Goal: Task Accomplishment & Management: Use online tool/utility

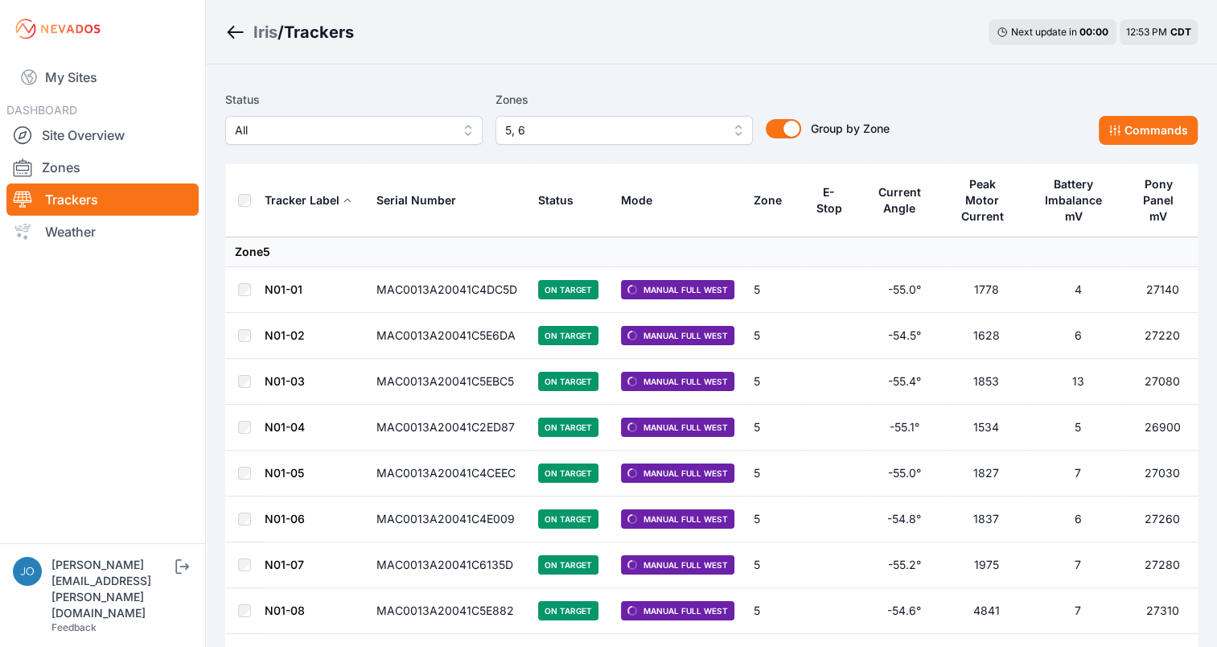
click at [620, 126] on span "5, 6" at bounding box center [613, 130] width 216 height 19
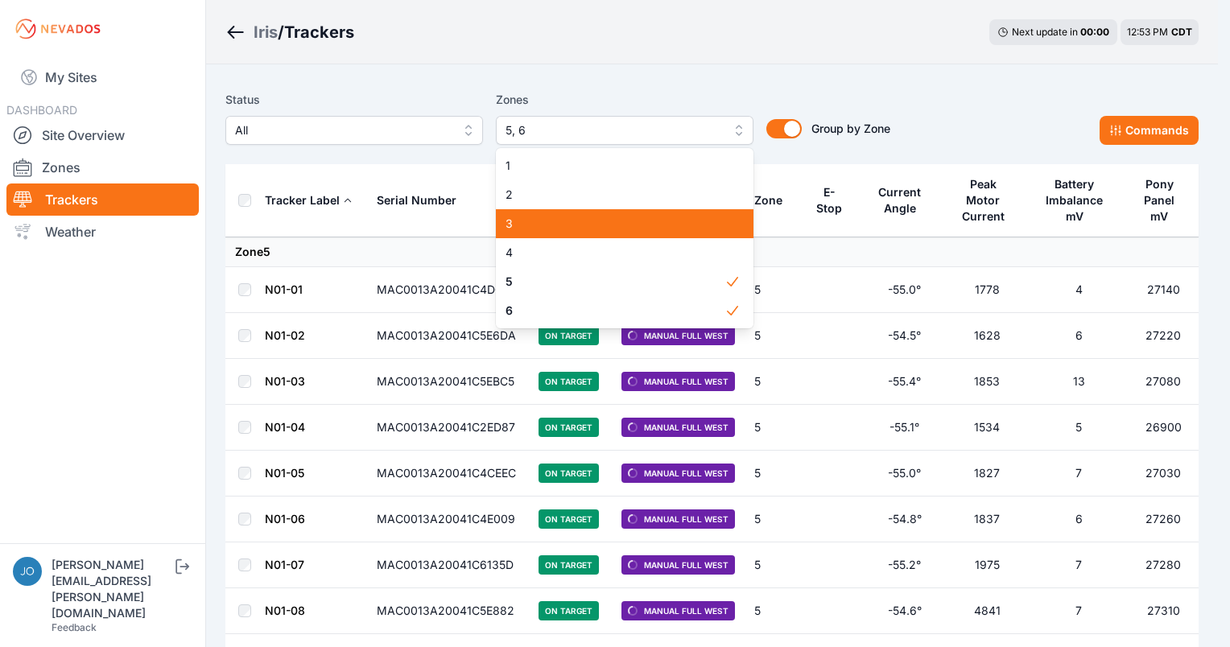
click at [562, 225] on span "3" at bounding box center [614, 224] width 219 height 16
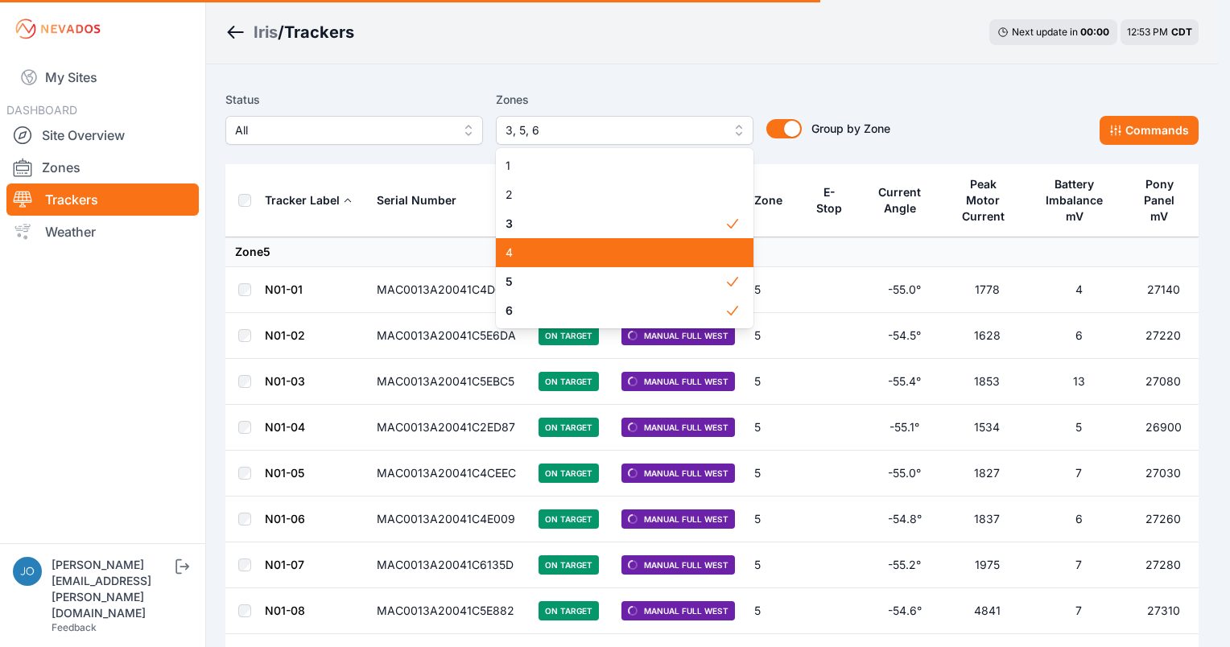
click at [562, 241] on div "4" at bounding box center [624, 252] width 257 height 29
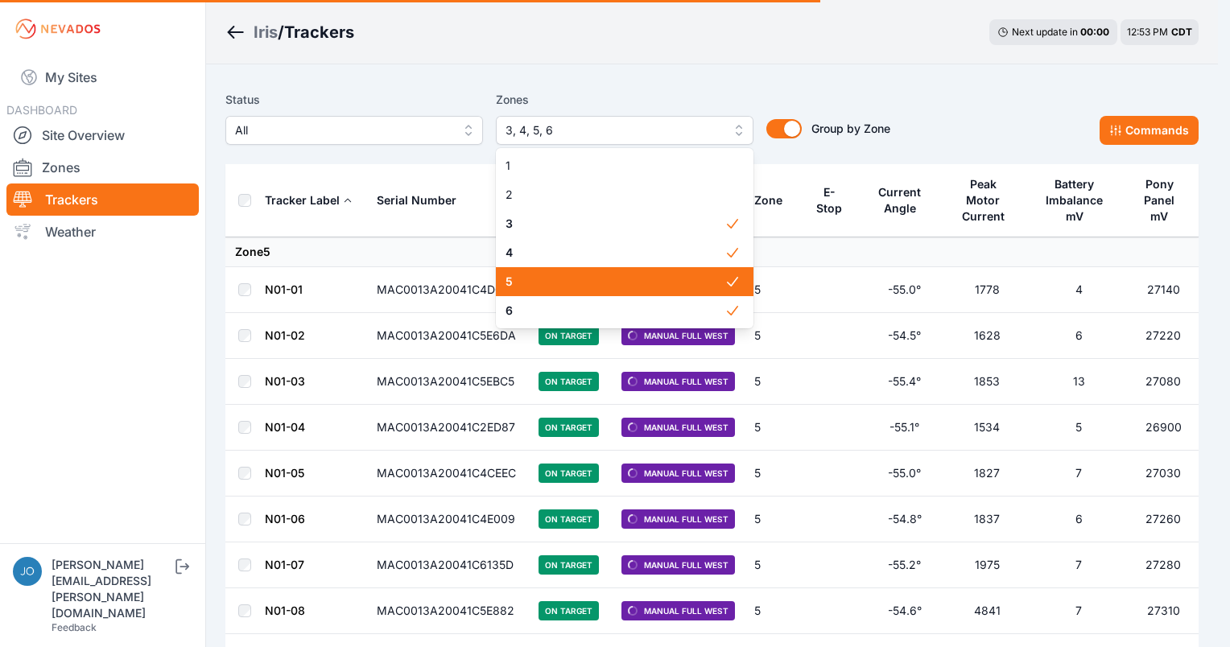
click at [557, 280] on span "5" at bounding box center [614, 282] width 219 height 16
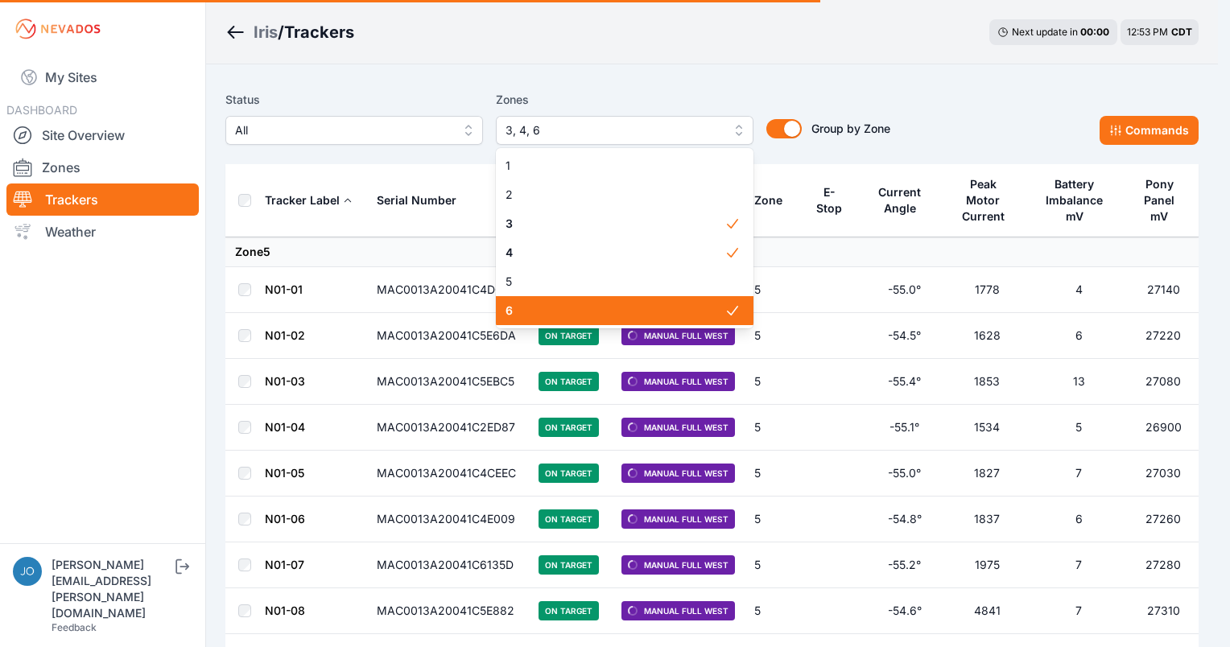
click at [558, 303] on span "6" at bounding box center [614, 311] width 219 height 16
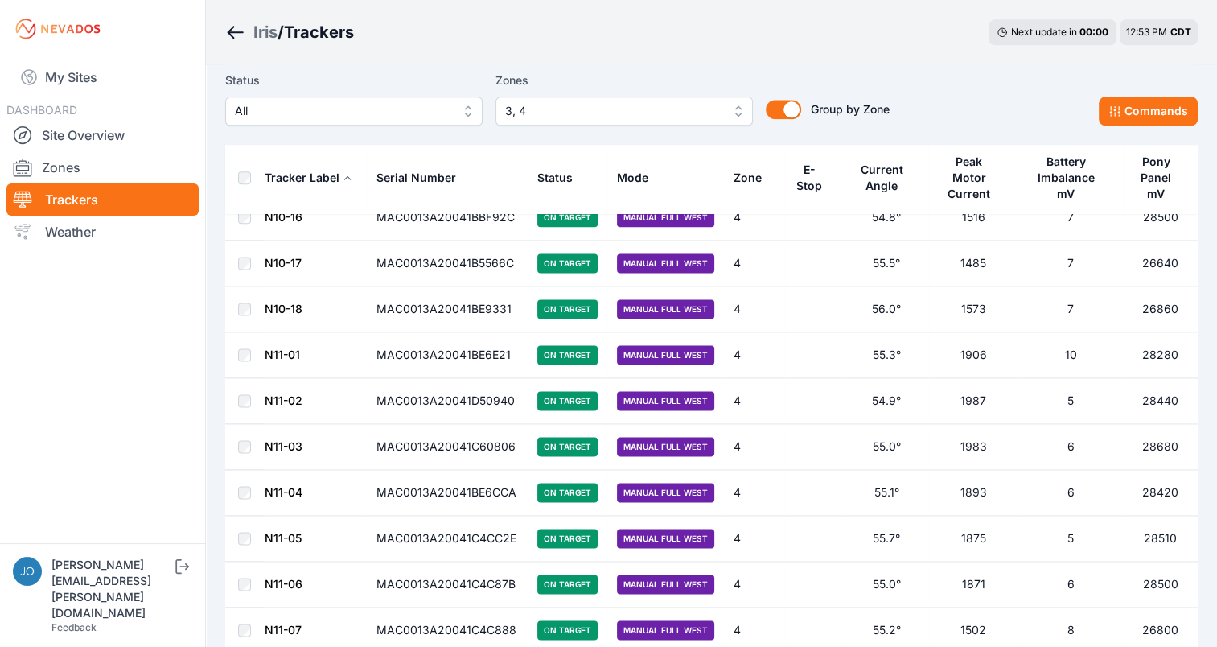
scroll to position [8633, 0]
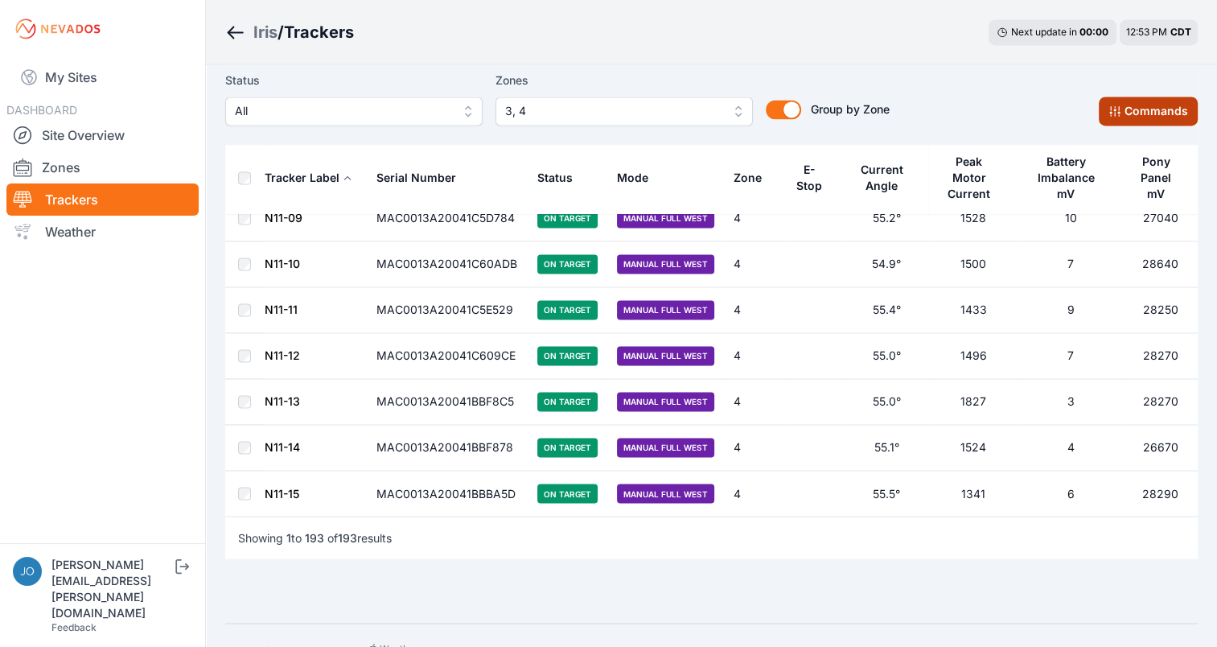
click at [1125, 125] on button "Commands" at bounding box center [1148, 111] width 99 height 29
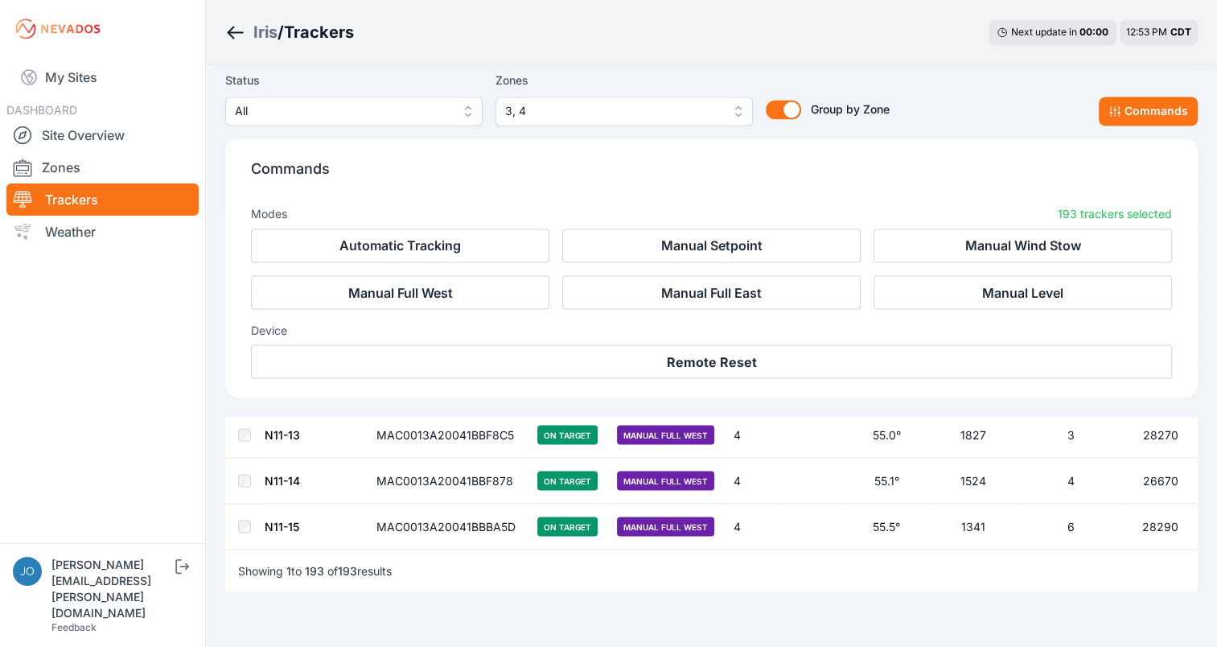
scroll to position [8903, 0]
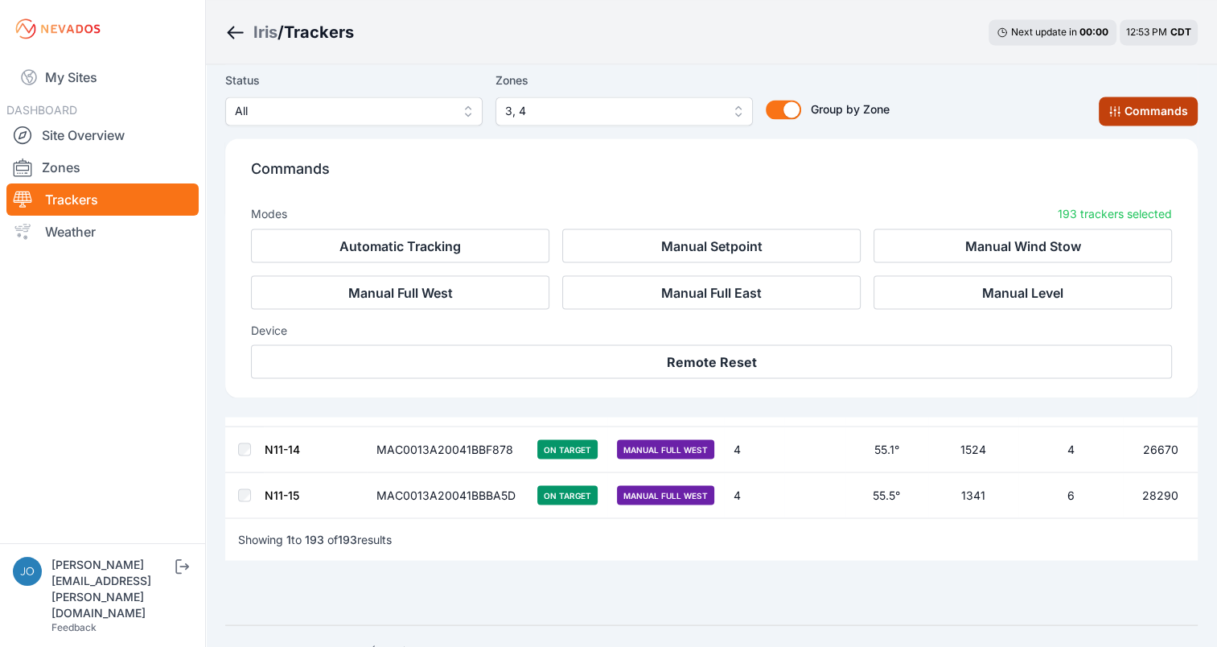
click at [1152, 111] on button "Commands" at bounding box center [1148, 111] width 99 height 29
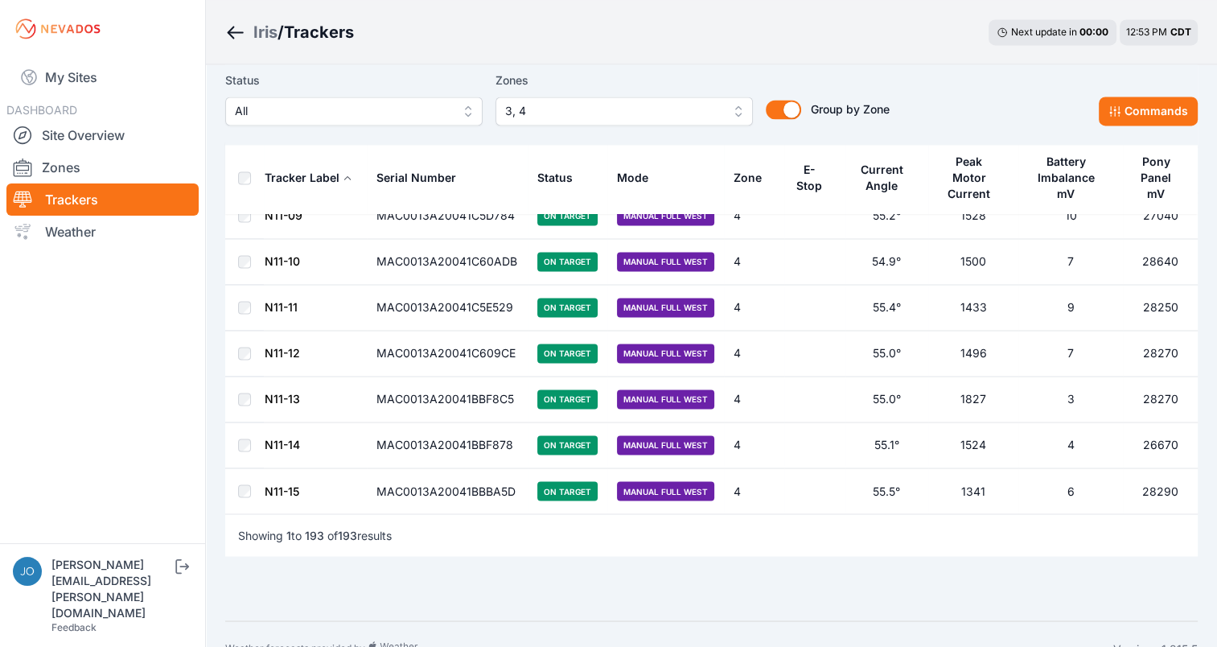
scroll to position [8633, 0]
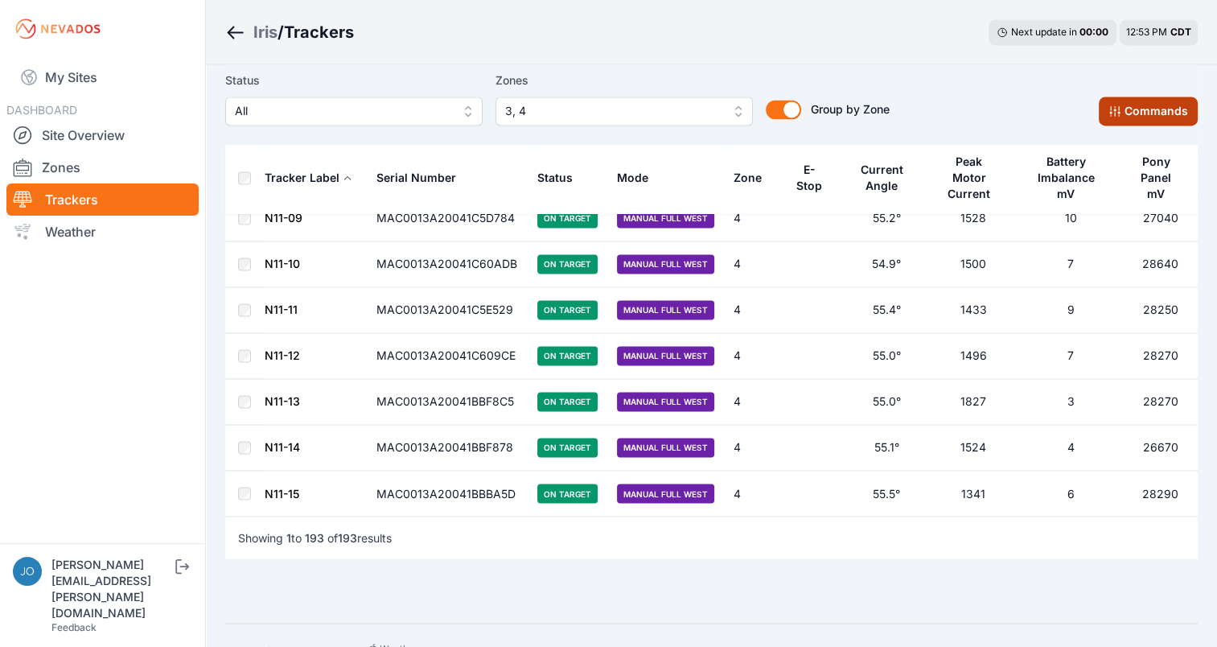
click at [1166, 105] on button "Commands" at bounding box center [1148, 111] width 99 height 29
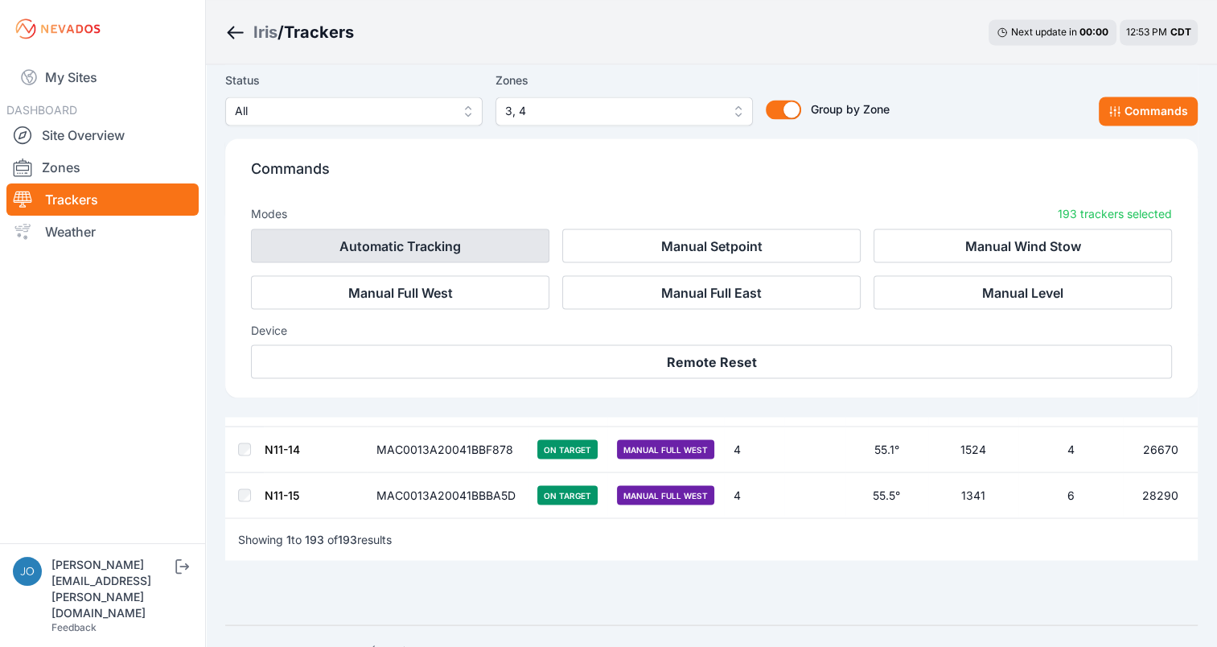
click at [433, 253] on button "Automatic Tracking" at bounding box center [400, 246] width 299 height 34
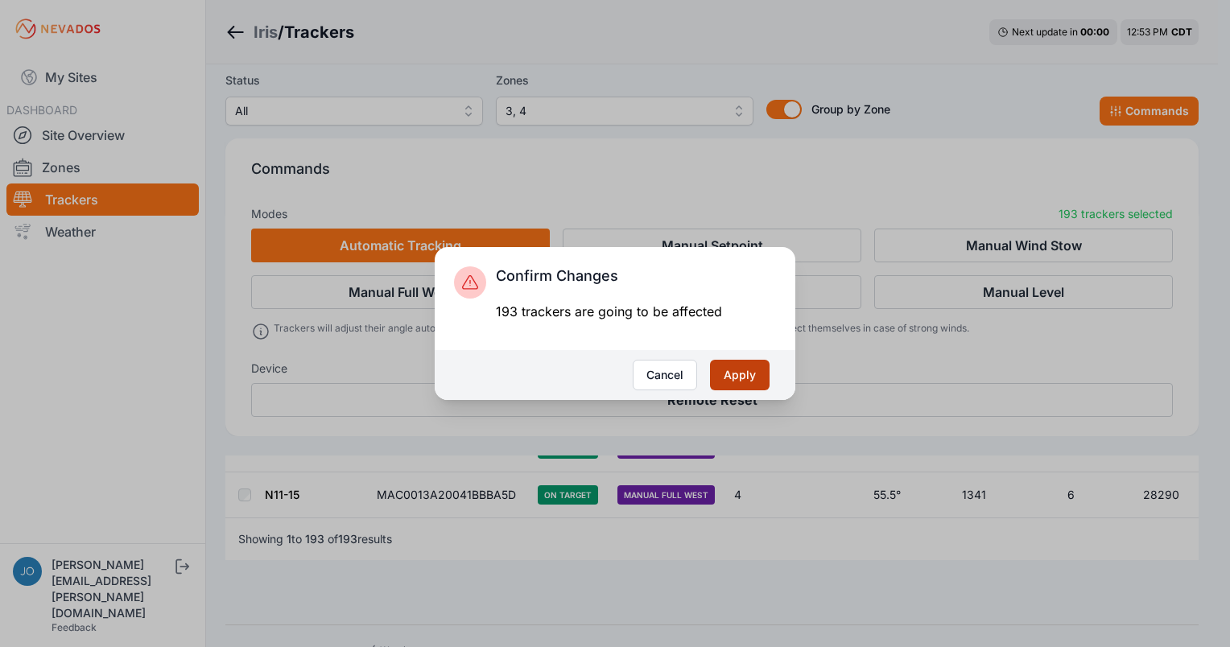
click at [729, 366] on button "Apply" at bounding box center [740, 375] width 60 height 31
